Goal: Information Seeking & Learning: Learn about a topic

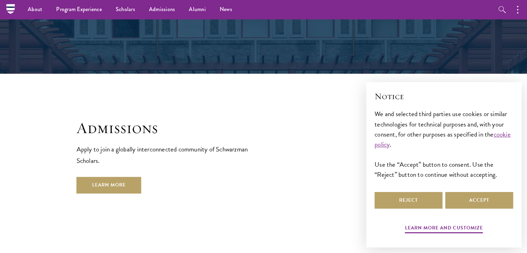
scroll to position [928, 0]
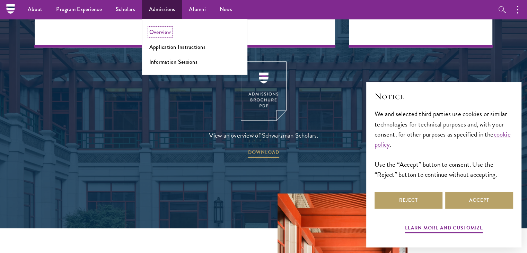
click at [164, 36] on link "Overview" at bounding box center [159, 32] width 21 height 8
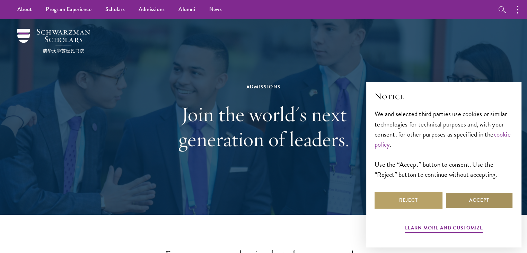
click at [486, 204] on button "Accept" at bounding box center [479, 200] width 68 height 17
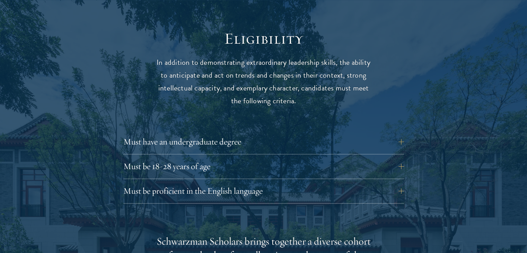
scroll to position [897, 0]
click at [342, 182] on button "Must be proficient in the English language" at bounding box center [269, 190] width 281 height 17
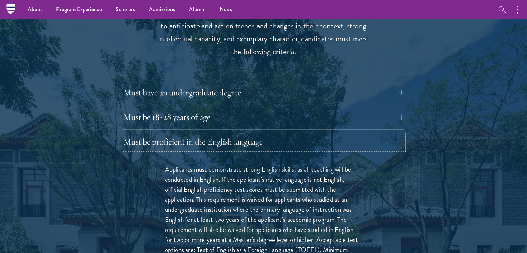
scroll to position [939, 0]
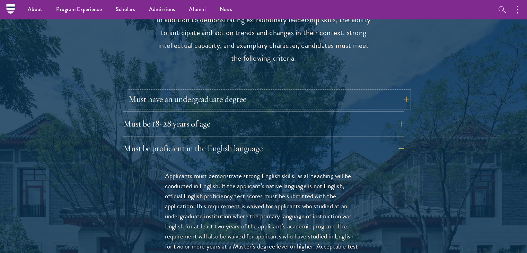
click at [305, 91] on button "Must have an undergraduate degree" at bounding box center [269, 99] width 281 height 17
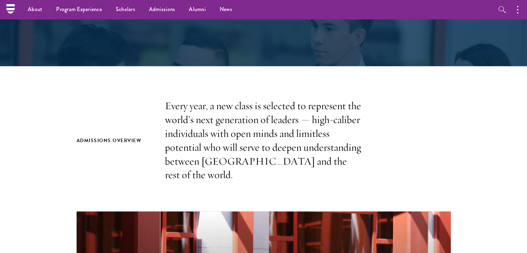
scroll to position [0, 0]
